Goal: Entertainment & Leisure: Consume media (video, audio)

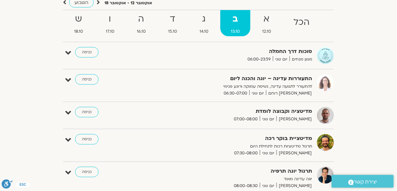
scroll to position [104, 0]
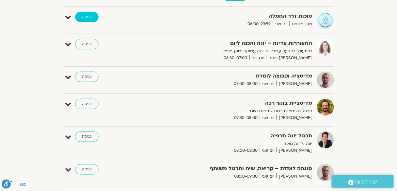
click at [89, 16] on link "כניסה" at bounding box center [86, 17] width 23 height 10
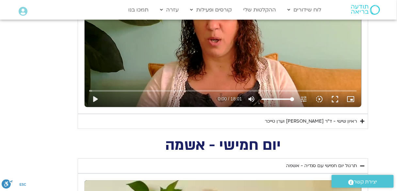
scroll to position [392, 0]
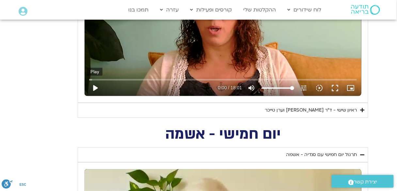
click at [96, 94] on button "play_arrow" at bounding box center [95, 88] width 16 height 16
type input "3.153213"
type input "44.1818181818182"
type input "3.284543"
type input "44.1818181818182"
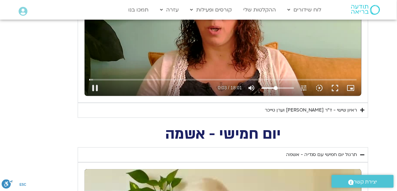
click at [276, 90] on input "Volume" at bounding box center [277, 88] width 33 height 4
type input "4.961575"
type input "20.1931818181818"
type input "5.092855"
type input "20.1931818181818"
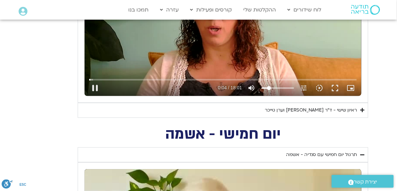
click at [269, 90] on input "Volume" at bounding box center [277, 88] width 33 height 4
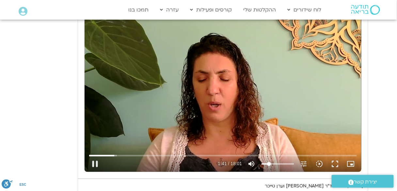
scroll to position [313, 0]
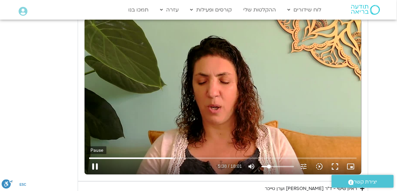
click at [93, 174] on button "pause" at bounding box center [95, 166] width 16 height 16
type input "338.613072"
